Goal: Find specific page/section: Find specific page/section

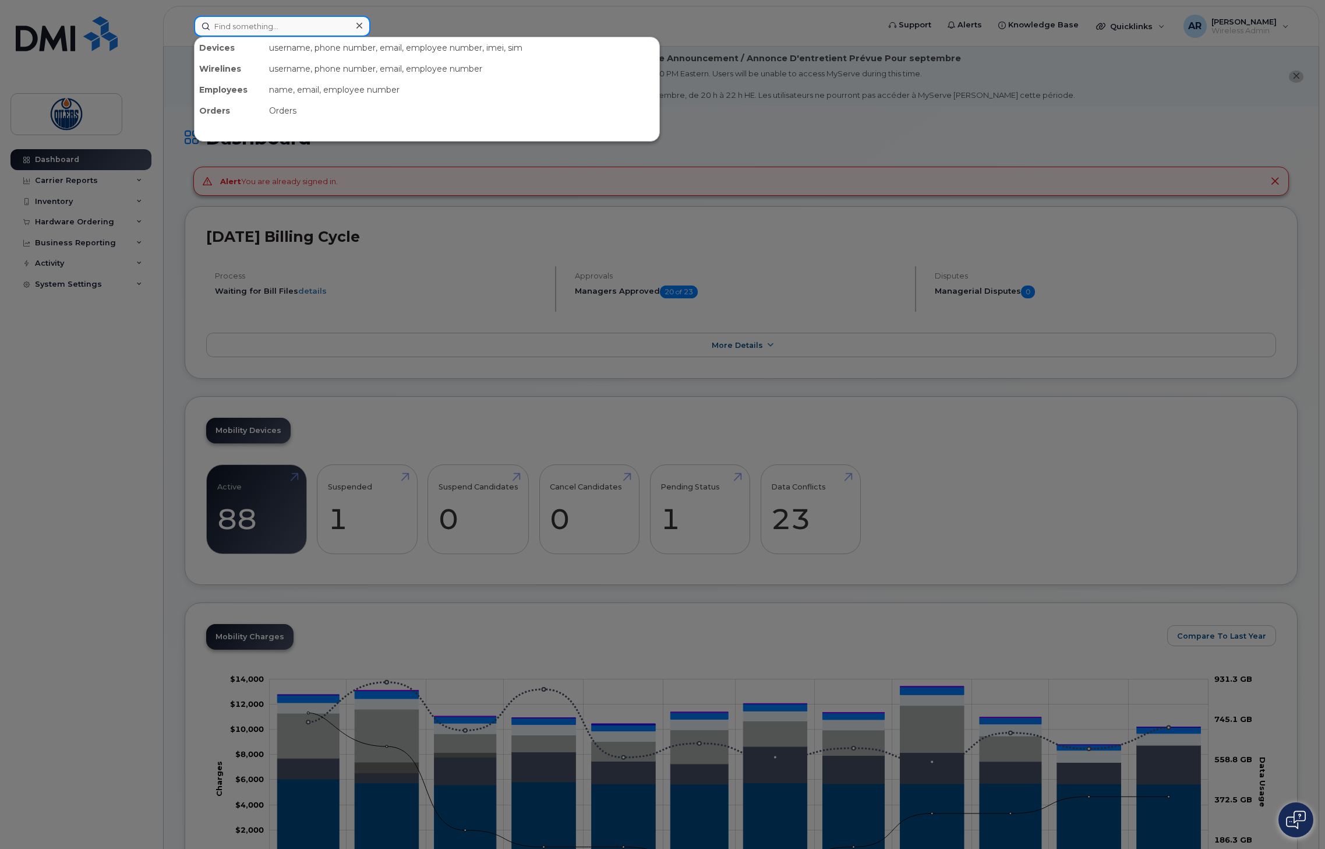
click at [351, 27] on div at bounding box center [282, 26] width 176 height 21
type input "peter"
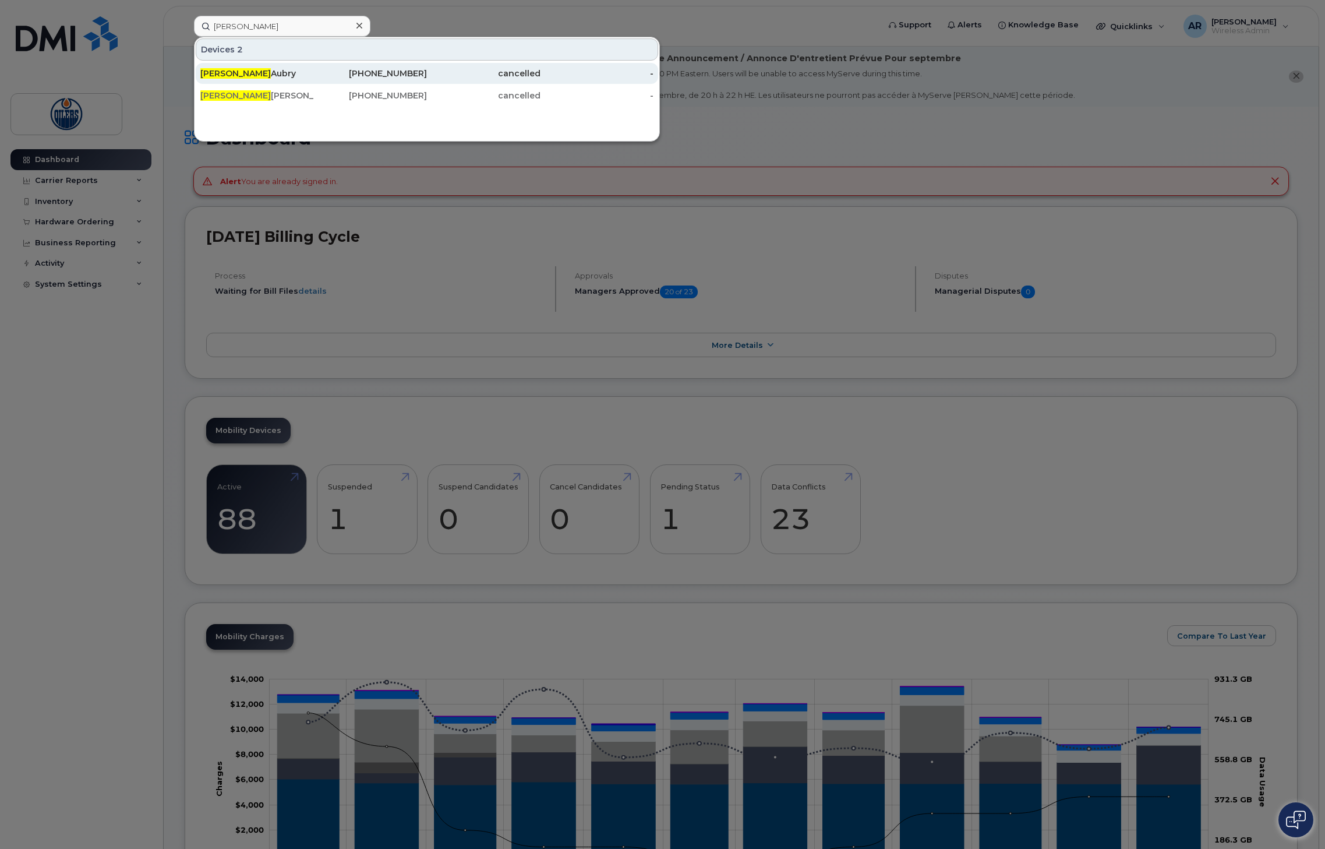
click at [227, 74] on div "Peter Aubry" at bounding box center [257, 74] width 114 height 12
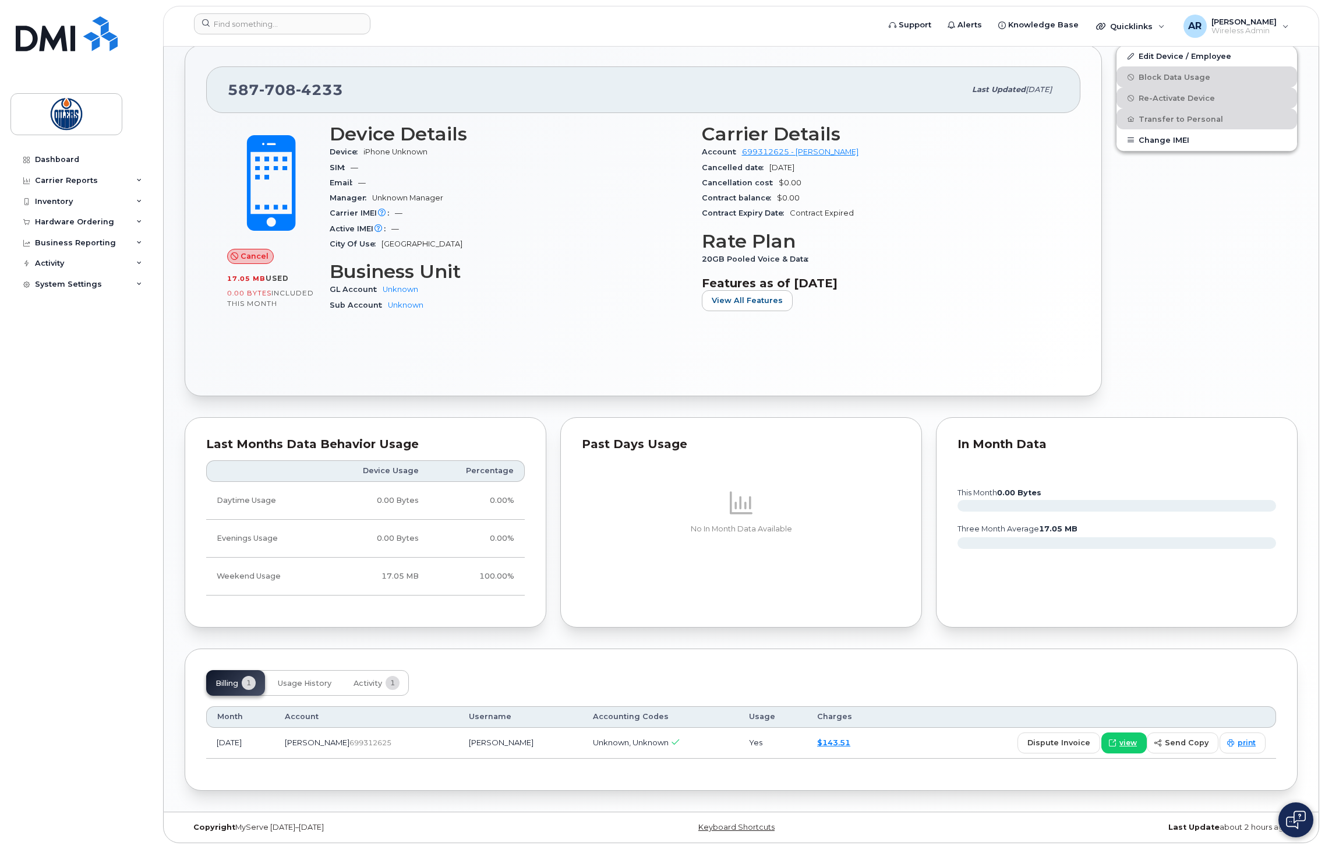
scroll to position [291, 0]
